Goal: Task Accomplishment & Management: Complete application form

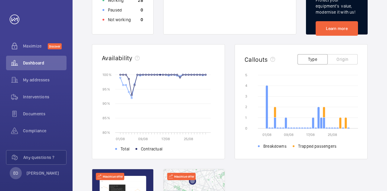
click at [372, 67] on div "01/08/2025 - 31/08/2025 Address Unit CSV Download Real time data Live units sta…" at bounding box center [230, 90] width 315 height 418
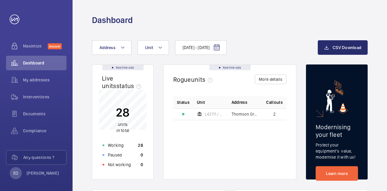
click at [94, 12] on div "Dashboard" at bounding box center [230, 13] width 315 height 26
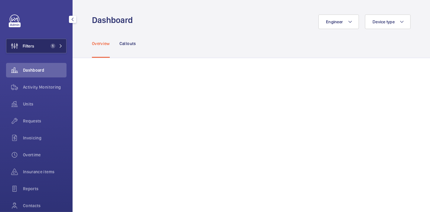
click at [45, 45] on button "Filters 1" at bounding box center [36, 46] width 61 height 15
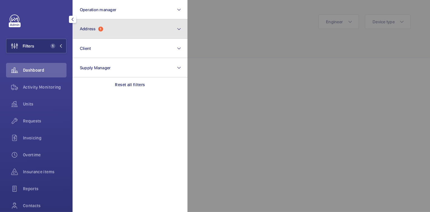
click at [135, 31] on button "Address 1" at bounding box center [130, 28] width 115 height 19
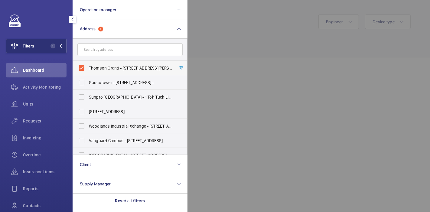
click at [82, 70] on label "Thomson Grand - 21 Sin Ming Walk, SINGAPORE 573915" at bounding box center [125, 68] width 105 height 15
click at [82, 70] on input "Thomson Grand - 21 Sin Ming Walk, SINGAPORE 573915" at bounding box center [82, 68] width 12 height 12
checkbox input "false"
click at [212, 58] on div at bounding box center [403, 106] width 430 height 212
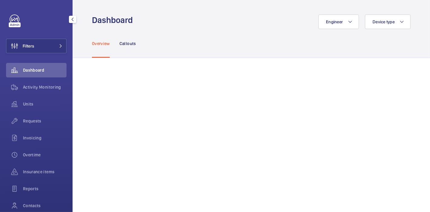
click at [194, 31] on div "Overview Callouts" at bounding box center [251, 43] width 319 height 29
click at [46, 50] on button "Filters" at bounding box center [36, 46] width 61 height 15
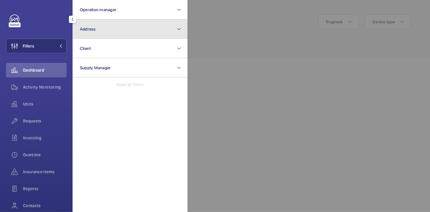
click at [103, 33] on button "Address" at bounding box center [130, 28] width 115 height 19
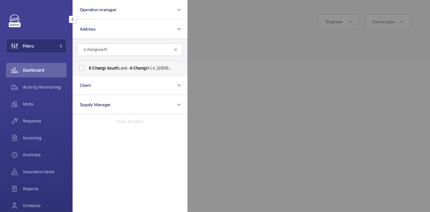
type input "6 changi south"
click at [81, 62] on label "6 Changi South Lane - 6 Changi S Ln, SINGAPORE 48 6 400" at bounding box center [125, 68] width 105 height 15
click at [81, 62] on input "6 Changi South Lane - 6 Changi S Ln, SINGAPORE 48 6 400" at bounding box center [82, 68] width 12 height 12
checkbox input "true"
click at [204, 67] on div at bounding box center [403, 106] width 430 height 212
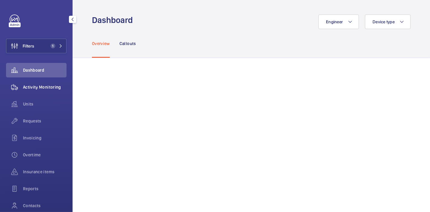
click at [46, 85] on span "Activity Monitoring" at bounding box center [45, 87] width 44 height 6
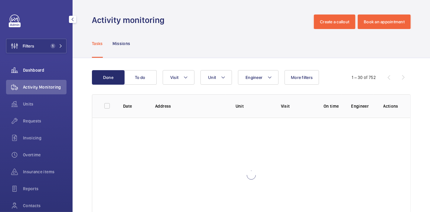
click at [39, 73] on span "Dashboard" at bounding box center [45, 70] width 44 height 6
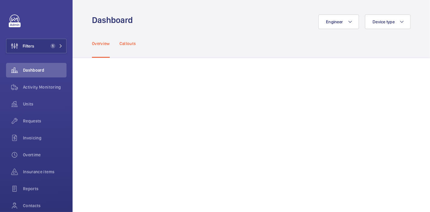
click at [134, 40] on div "Callouts" at bounding box center [128, 43] width 17 height 29
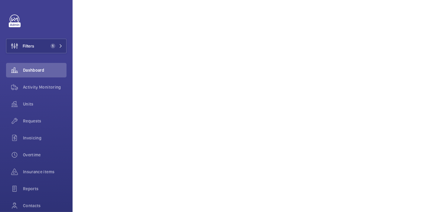
scroll to position [339, 0]
click at [41, 84] on span "Activity Monitoring" at bounding box center [45, 87] width 44 height 6
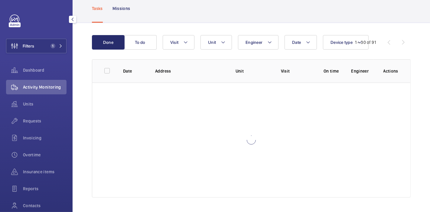
scroll to position [35, 0]
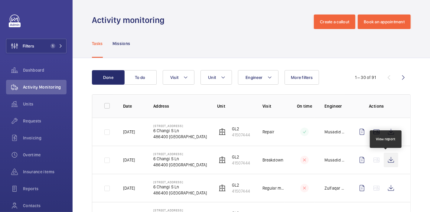
click at [386, 159] on wm-front-icon-button at bounding box center [391, 160] width 15 height 15
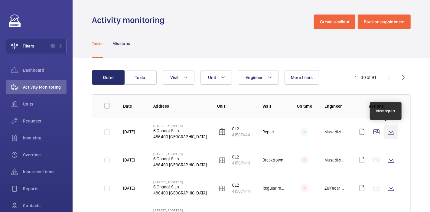
click at [389, 127] on wm-front-icon-button at bounding box center [391, 132] width 15 height 15
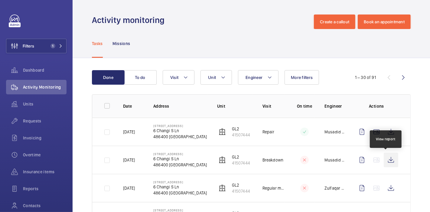
click at [386, 159] on wm-front-icon-button at bounding box center [391, 160] width 15 height 15
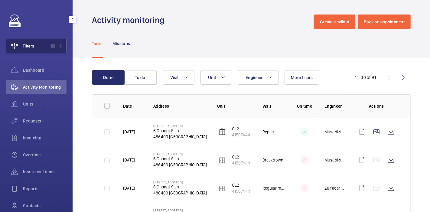
click at [48, 48] on span "1" at bounding box center [51, 46] width 7 height 5
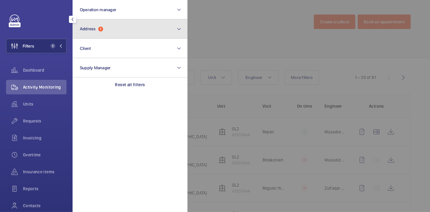
click at [103, 32] on button "Address 1" at bounding box center [130, 28] width 115 height 19
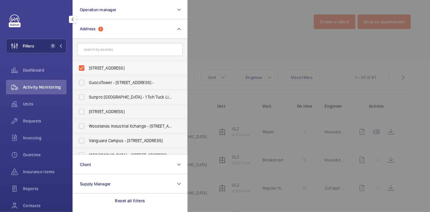
click at [81, 64] on label "6 Changi South Lane - 6 Changi S Ln, SINGAPORE 486400" at bounding box center [125, 68] width 105 height 15
click at [81, 64] on input "6 Changi South Lane - 6 Changi S Ln, SINGAPORE 486400" at bounding box center [82, 68] width 12 height 12
checkbox input "false"
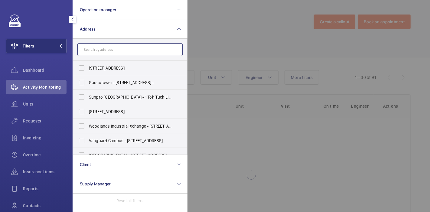
click at [90, 53] on input "text" at bounding box center [129, 49] width 105 height 13
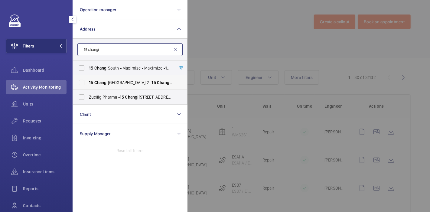
type input "15 changi"
click at [84, 79] on label "15 Changi South Street 2 - 15 Changi South Street 2, SINGAPORE 486068" at bounding box center [125, 82] width 105 height 15
click at [84, 79] on input "15 Changi South Street 2 - 15 Changi South Street 2, SINGAPORE 486068" at bounding box center [82, 83] width 12 height 12
checkbox input "true"
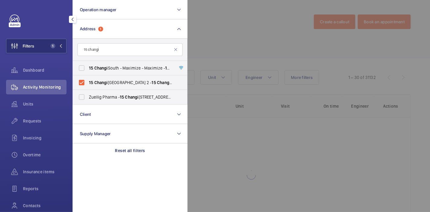
click at [198, 40] on div at bounding box center [403, 106] width 430 height 212
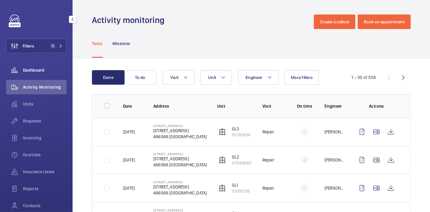
click at [46, 74] on div "Dashboard" at bounding box center [36, 70] width 61 height 15
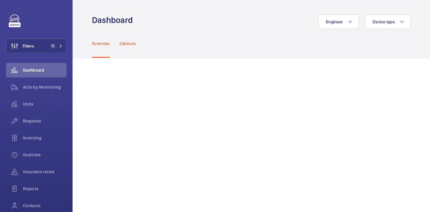
click at [130, 47] on div "Callouts" at bounding box center [128, 43] width 17 height 29
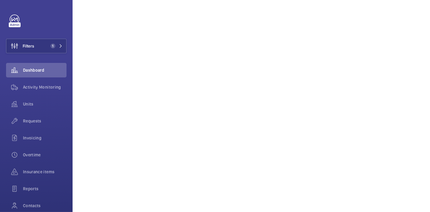
scroll to position [339, 0]
click at [57, 52] on button "Filters 1" at bounding box center [36, 46] width 61 height 15
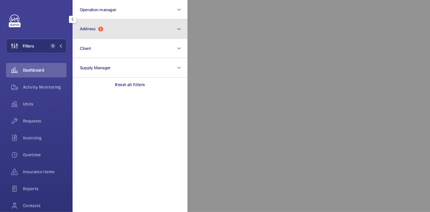
click at [95, 34] on button "Address 1" at bounding box center [130, 28] width 115 height 19
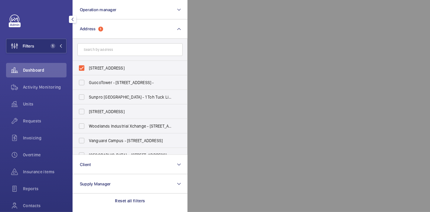
click at [84, 71] on label "15 Changi South Street 2 - 15 Changi South Street 2, SINGAPORE 486068" at bounding box center [125, 68] width 105 height 15
click at [84, 71] on input "15 Changi South Street 2 - 15 Changi South Street 2, SINGAPORE 486068" at bounding box center [82, 68] width 12 height 12
checkbox input "false"
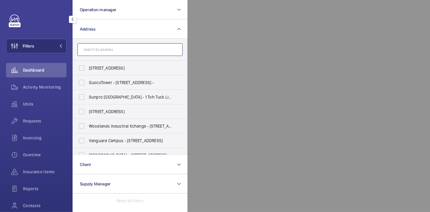
click at [147, 45] on input "text" at bounding box center [129, 49] width 105 height 13
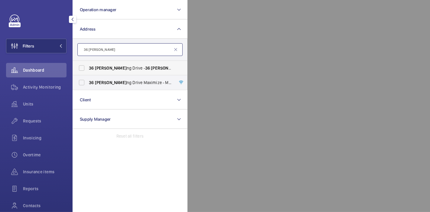
type input "36 loya"
click at [143, 70] on span "36 Loya ng Drive - 36 Loya ng Dr, SINGAPORE 508949" at bounding box center [130, 68] width 83 height 6
click at [88, 70] on input "36 Loya ng Drive - 36 Loya ng Dr, SINGAPORE 508949" at bounding box center [82, 68] width 12 height 12
checkbox input "true"
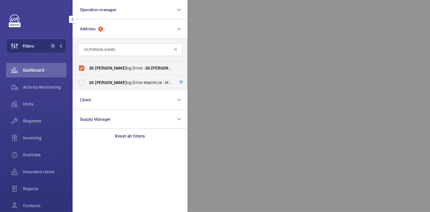
click at [250, 49] on div at bounding box center [403, 106] width 430 height 212
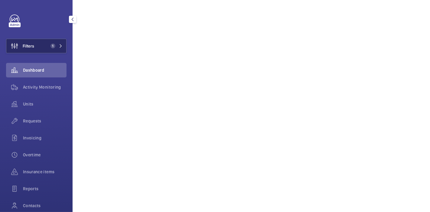
click at [28, 51] on span "Filters" at bounding box center [20, 46] width 28 height 15
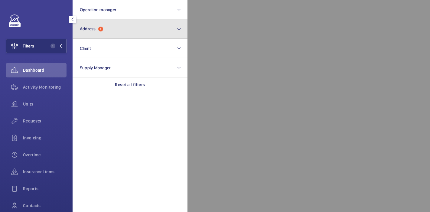
click at [88, 38] on button "Address 1" at bounding box center [130, 28] width 115 height 19
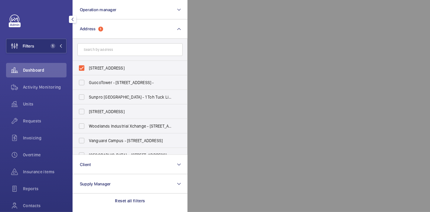
click at [83, 70] on label "36 Loyang Drive - 36 Loyang Dr, SINGAPORE 508949" at bounding box center [125, 68] width 105 height 15
click at [83, 70] on input "36 Loyang Drive - 36 Loyang Dr, SINGAPORE 508949" at bounding box center [82, 68] width 12 height 12
checkbox input "false"
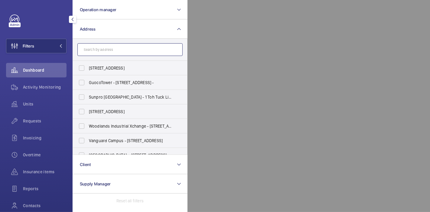
click at [99, 50] on input "text" at bounding box center [129, 49] width 105 height 13
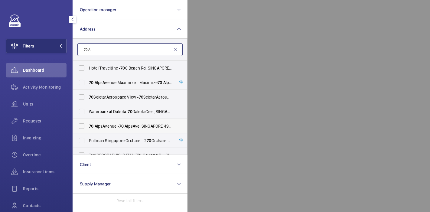
type input "70 A"
click at [100, 123] on span "70 A lps A venue - 70 A lps A ve, SING A PORE 498801" at bounding box center [130, 126] width 83 height 6
click at [88, 123] on input "70 A lps A venue - 70 A lps A ve, SING A PORE 498801" at bounding box center [82, 126] width 12 height 12
checkbox input "true"
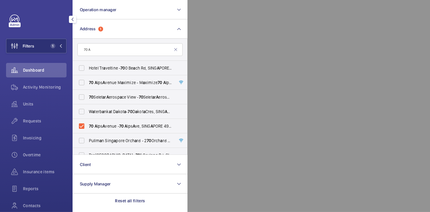
click at [246, 30] on div at bounding box center [403, 106] width 430 height 212
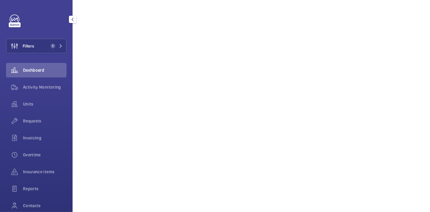
scroll to position [353, 0]
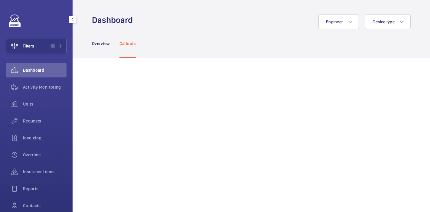
scroll to position [339, 0]
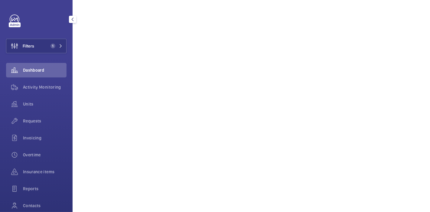
click at [48, 43] on button "Filters 1" at bounding box center [36, 46] width 61 height 15
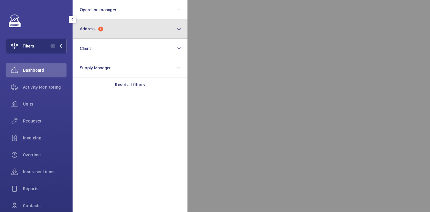
click at [135, 35] on button "Address 1" at bounding box center [130, 28] width 115 height 19
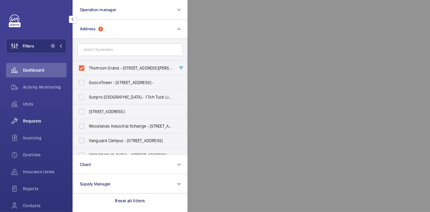
click at [36, 125] on div "Requests" at bounding box center [36, 121] width 61 height 15
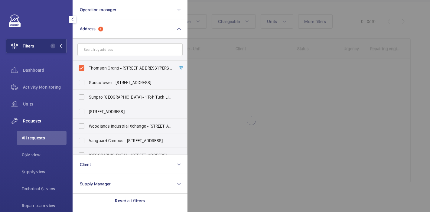
scroll to position [60, 0]
click at [215, 64] on div at bounding box center [403, 106] width 430 height 212
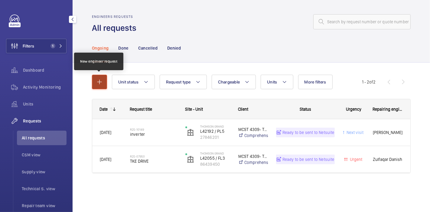
click at [103, 77] on button "button" at bounding box center [99, 82] width 15 height 15
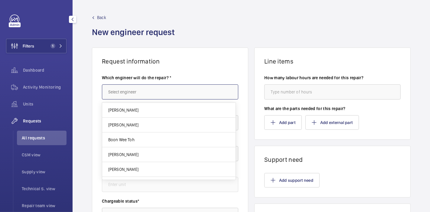
click at [125, 91] on input "text" at bounding box center [170, 91] width 136 height 15
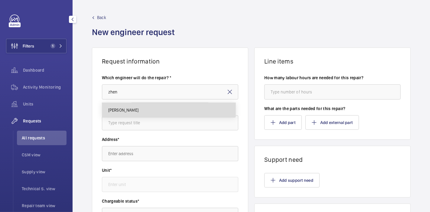
click at [145, 110] on mat-option "Zhenkun Chew" at bounding box center [168, 110] width 133 height 15
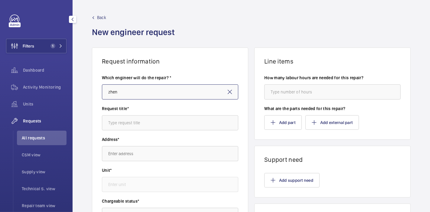
type input "Zhenkun Chew"
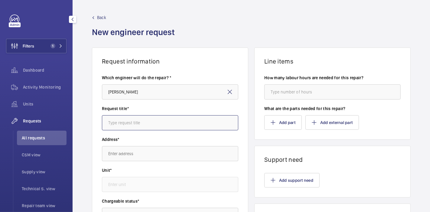
click at [151, 120] on input "text" at bounding box center [170, 122] width 136 height 15
type input "Ikea Tampines : Load calibration"
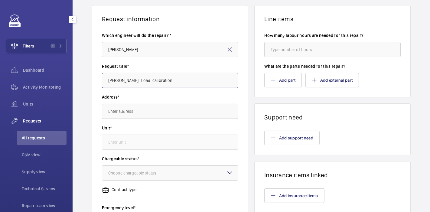
scroll to position [43, 0]
click at [207, 109] on input "text" at bounding box center [170, 110] width 136 height 15
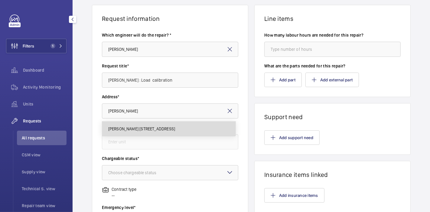
click at [175, 126] on span "IKEA Tampines 60 Tampines North Drive 2, 528764 SINGAPORE" at bounding box center [141, 129] width 67 height 6
type input "IKEA Tampines 60 Tampines North Drive 2, 528764 SINGAPORE"
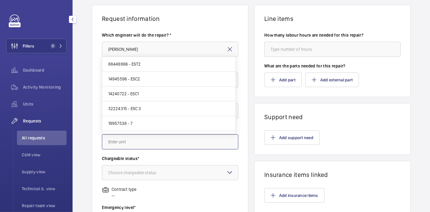
click at [163, 143] on input "text" at bounding box center [170, 141] width 136 height 15
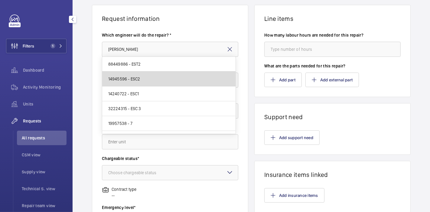
click at [172, 74] on mat-option "14945596 - ESC2" at bounding box center [168, 79] width 133 height 15
type input "14945596 - ESC2"
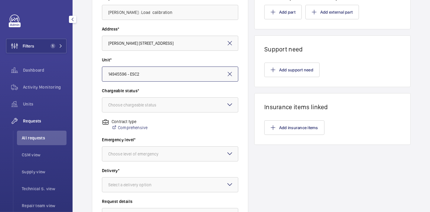
scroll to position [112, 0]
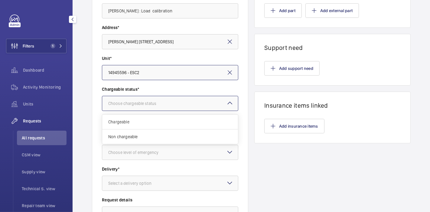
click at [167, 99] on div at bounding box center [170, 103] width 136 height 15
click at [160, 134] on span "Non chargeable" at bounding box center [170, 137] width 124 height 6
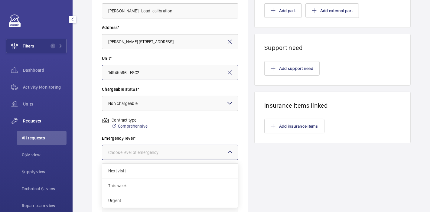
click at [158, 156] on div at bounding box center [170, 152] width 136 height 15
click at [151, 185] on span "This week" at bounding box center [170, 186] width 124 height 6
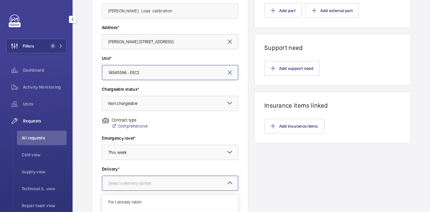
click at [151, 185] on div "Select a delivery option" at bounding box center [137, 183] width 58 height 6
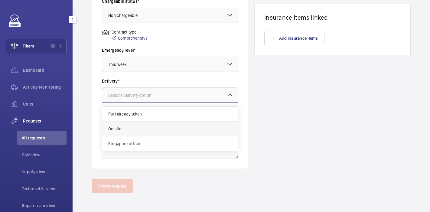
click at [157, 126] on span "On site" at bounding box center [170, 129] width 124 height 6
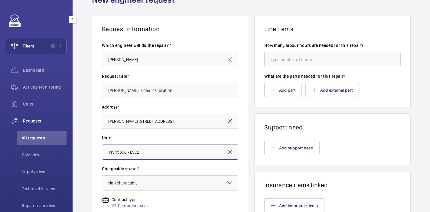
scroll to position [25, 0]
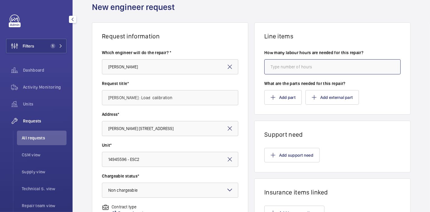
click at [288, 69] on input "number" at bounding box center [332, 66] width 136 height 15
type input "4"
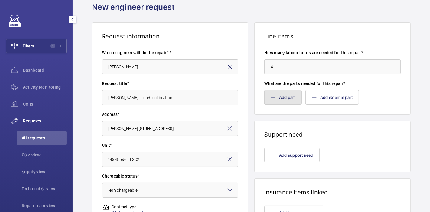
click at [285, 91] on button "Add part" at bounding box center [283, 97] width 38 height 15
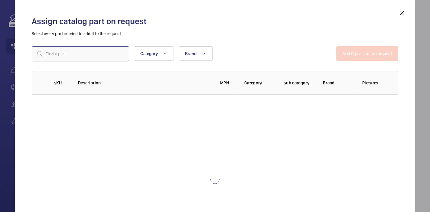
click at [113, 51] on input "text" at bounding box center [80, 53] width 97 height 15
click at [96, 59] on input "repair" at bounding box center [80, 53] width 97 height 15
type input "r"
type input "repair"
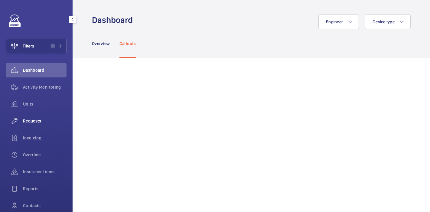
click at [45, 121] on span "Requests" at bounding box center [45, 121] width 44 height 6
